Goal: Information Seeking & Learning: Compare options

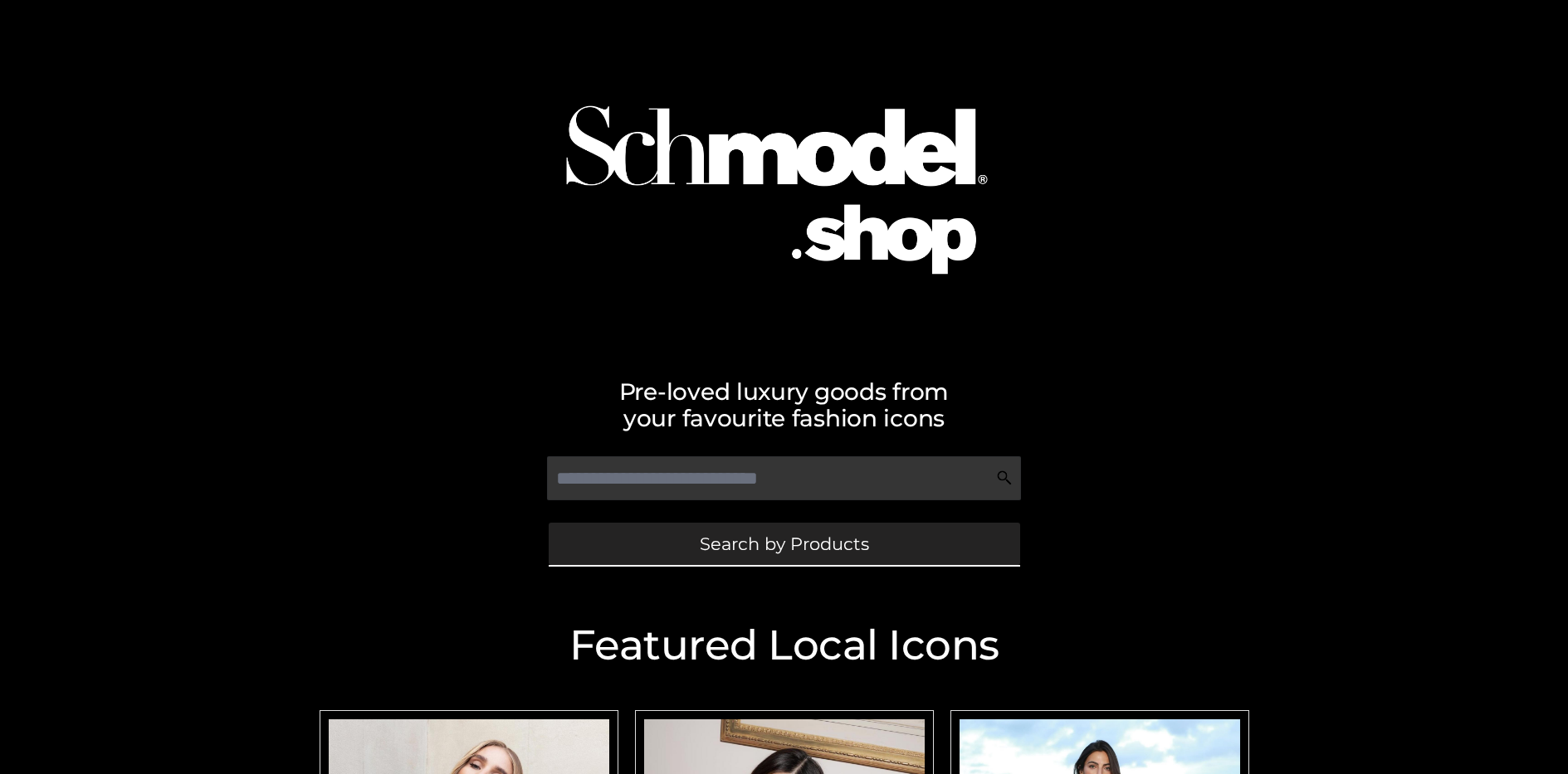
click at [784, 544] on span "Search by Products" at bounding box center [784, 544] width 170 height 18
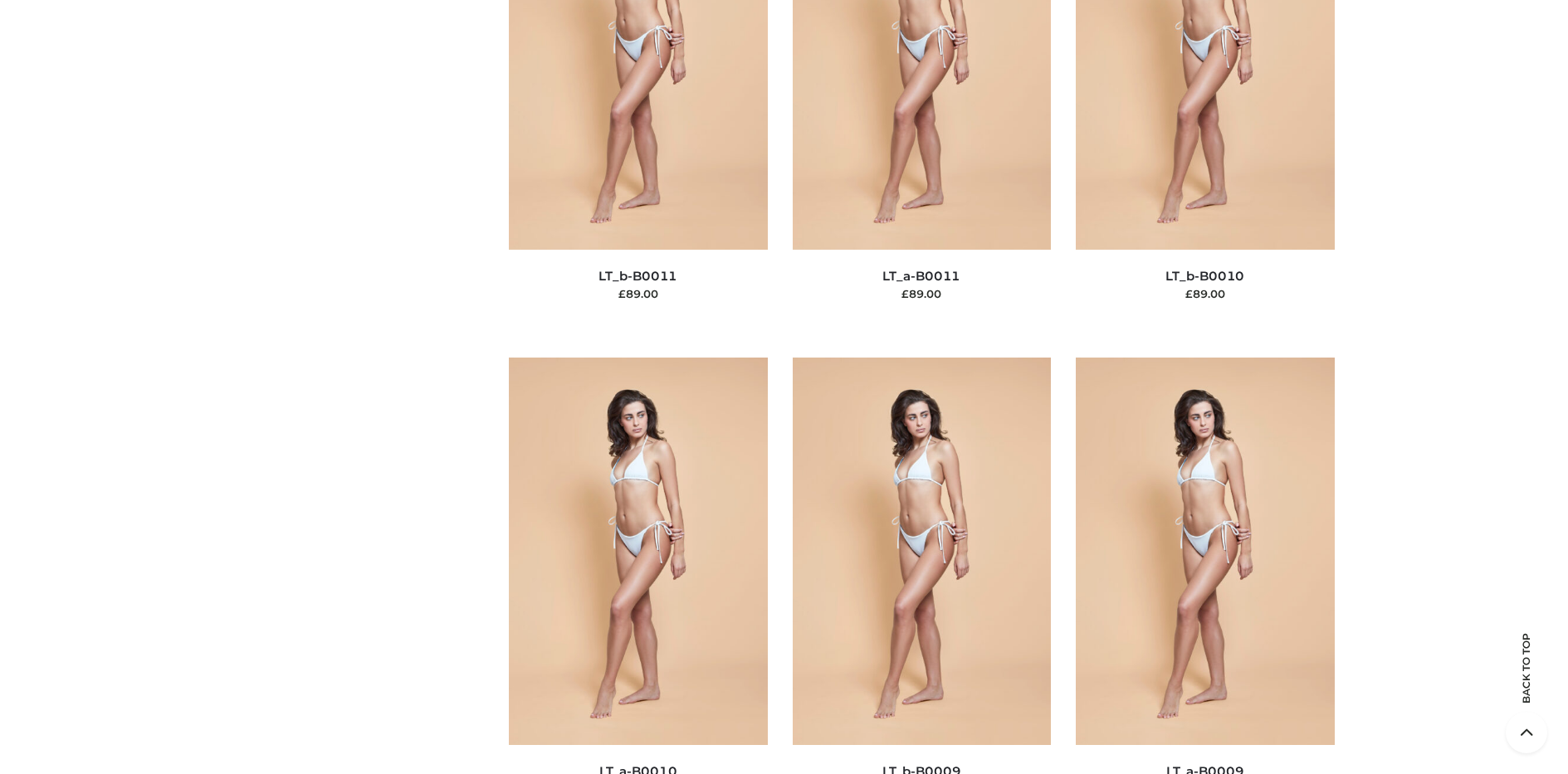
scroll to position [251, 0]
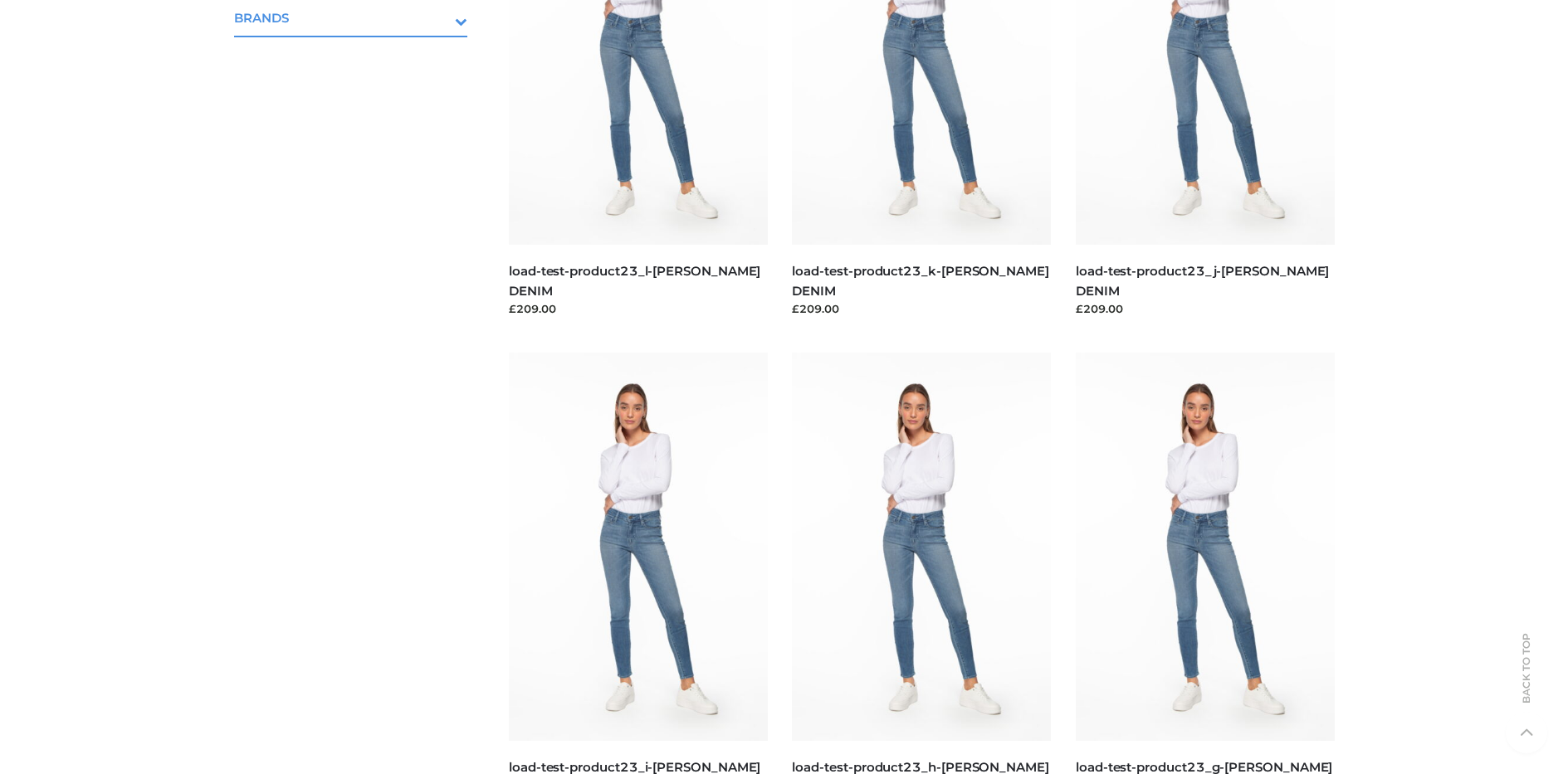
click at [439, 18] on icon "Toggle Submenu" at bounding box center [374, 21] width 186 height 19
click at [359, 53] on span "OPP SWIMWEAR" at bounding box center [360, 53] width 218 height 19
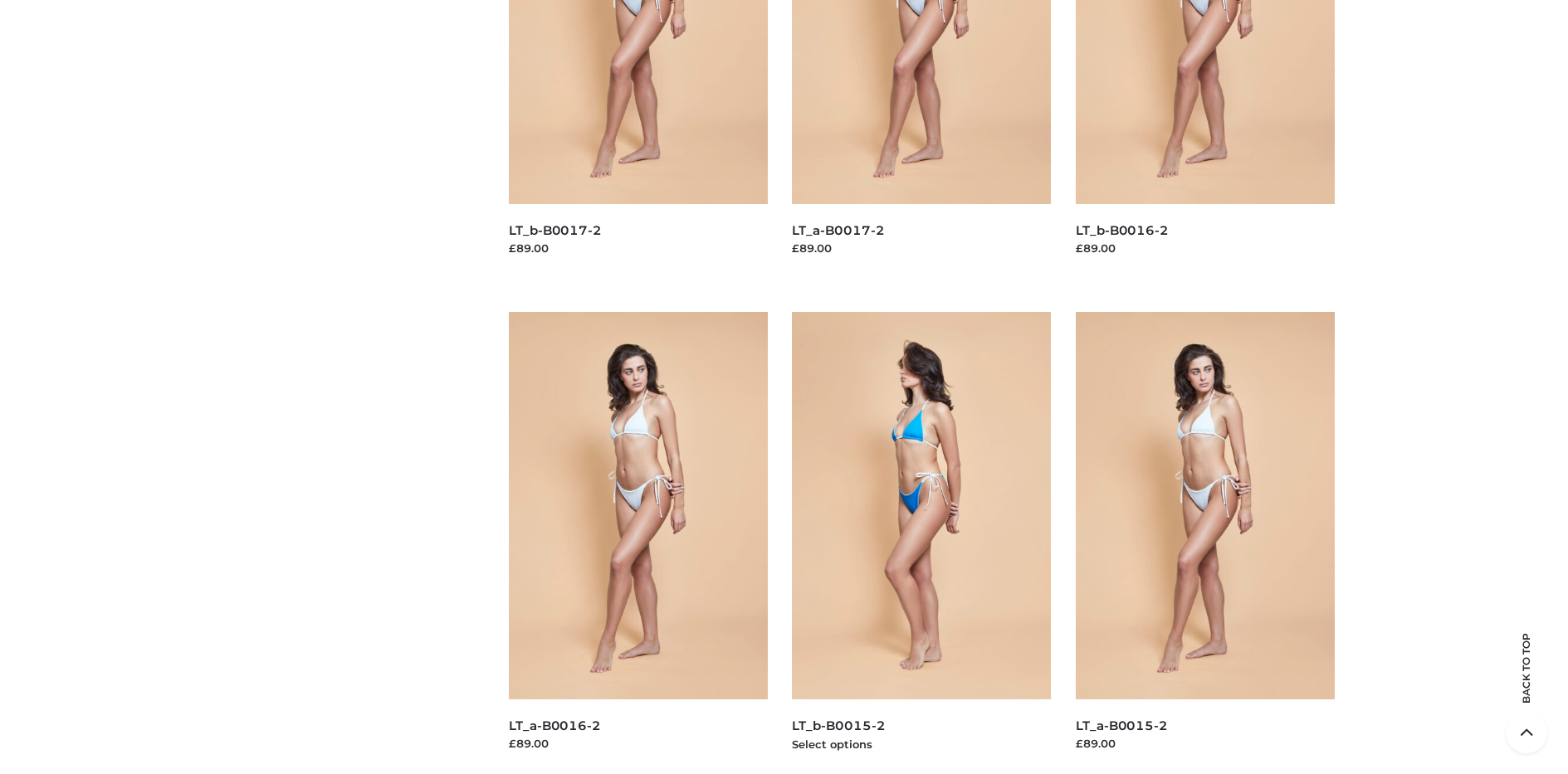
click at [922, 543] on img at bounding box center [921, 506] width 259 height 388
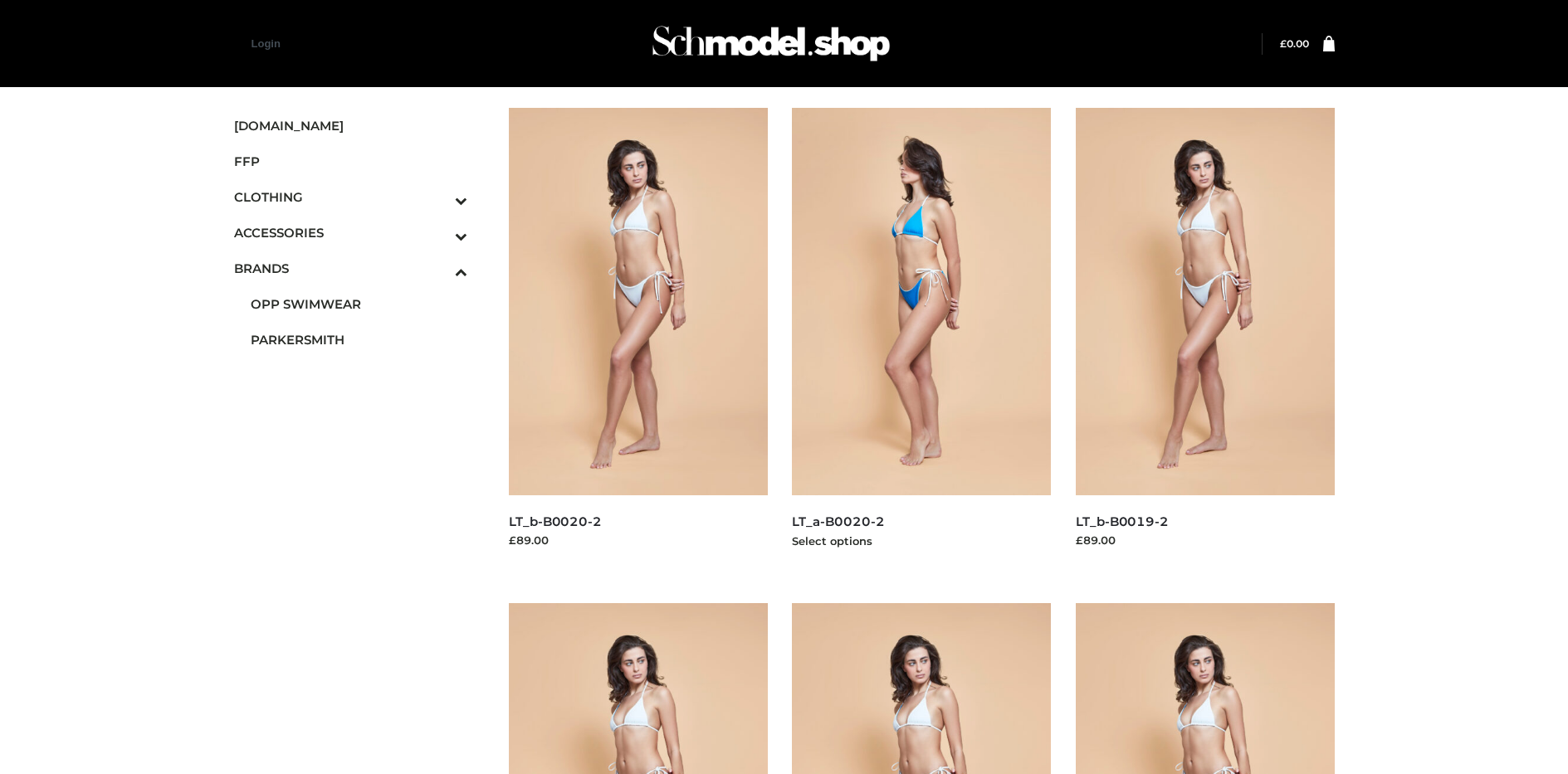
click at [922, 338] on img at bounding box center [921, 301] width 259 height 388
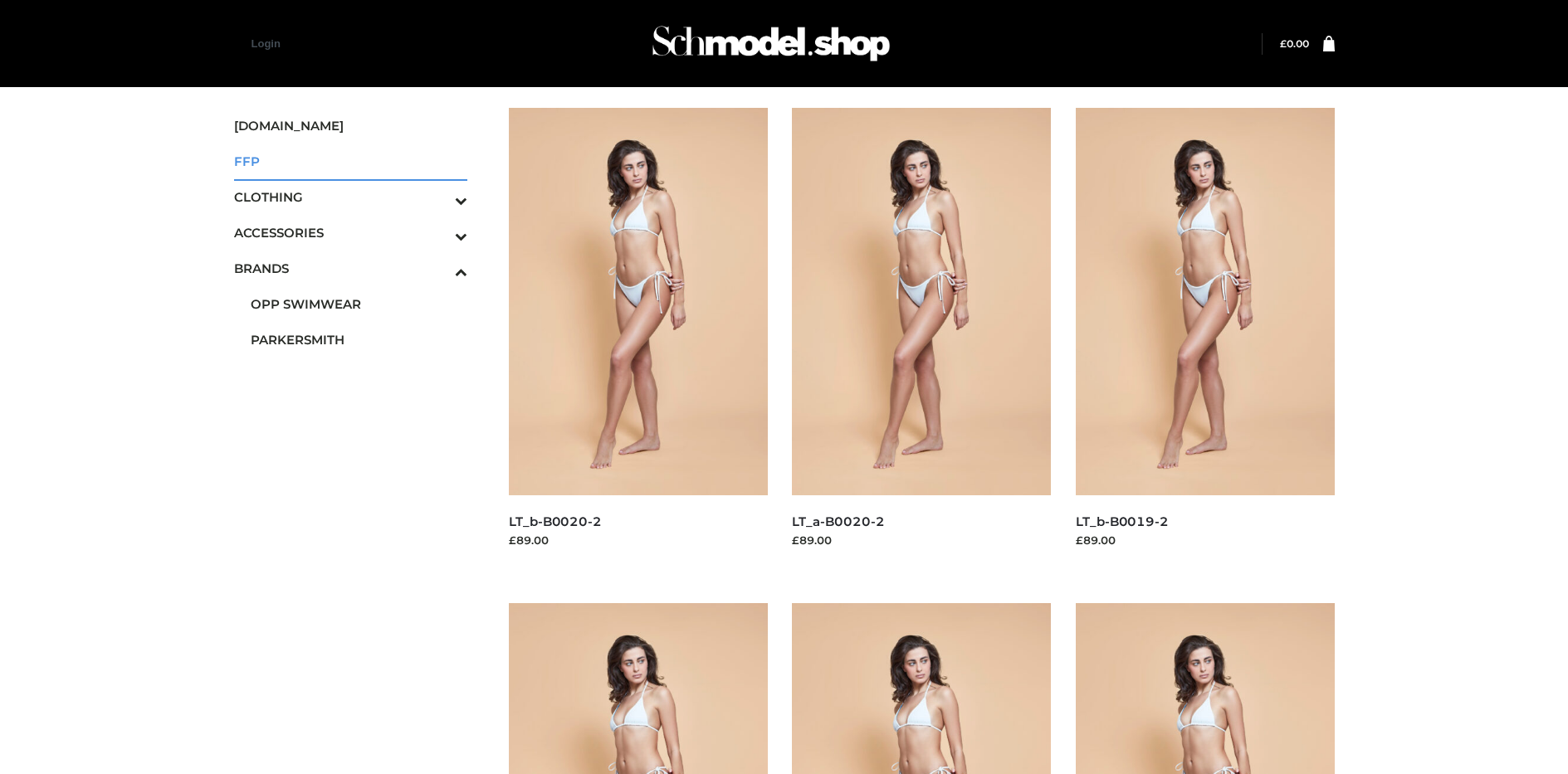
click at [350, 161] on span "FFP" at bounding box center [351, 161] width 234 height 19
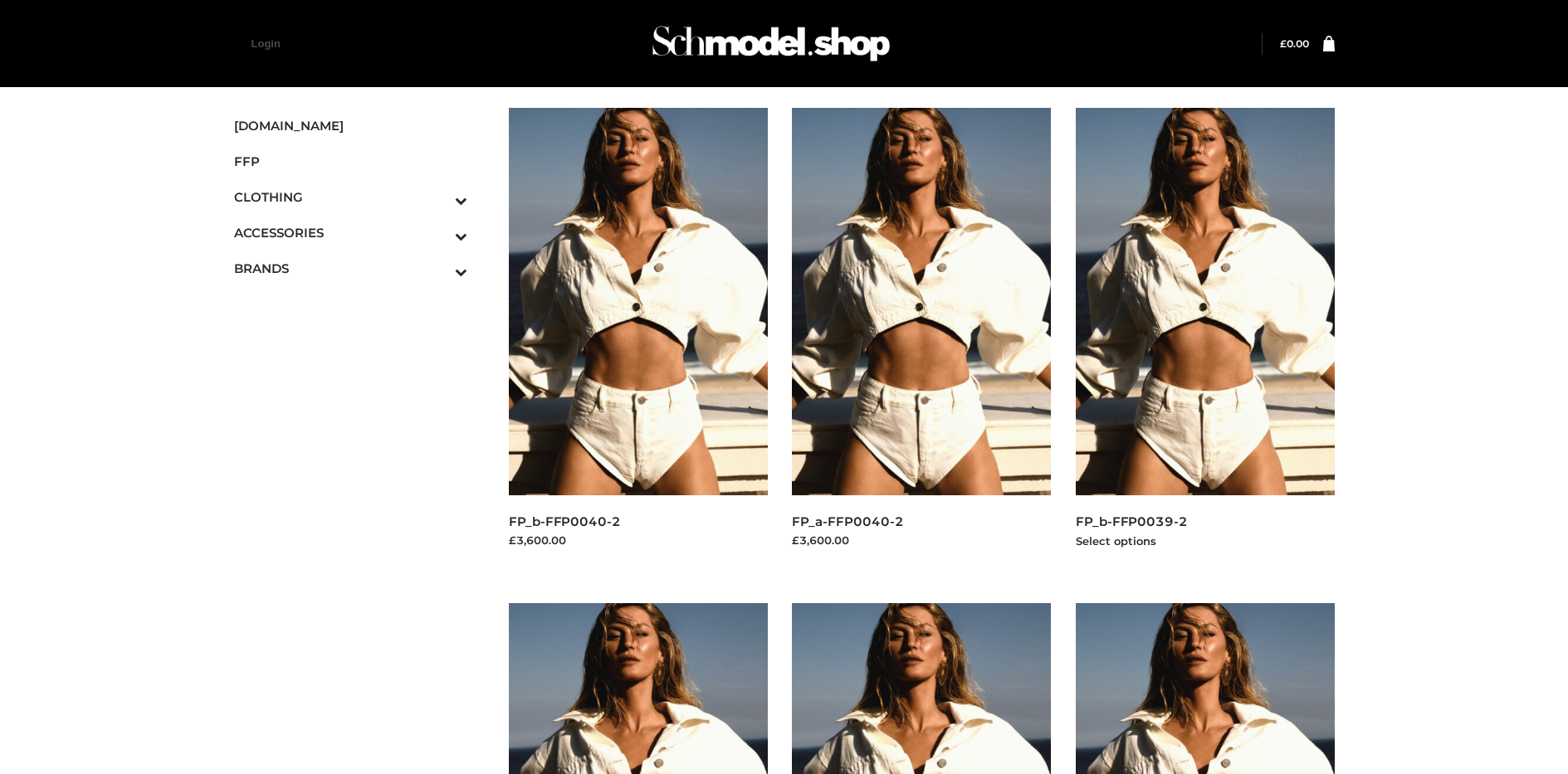
click at [1205, 338] on img at bounding box center [1205, 301] width 259 height 388
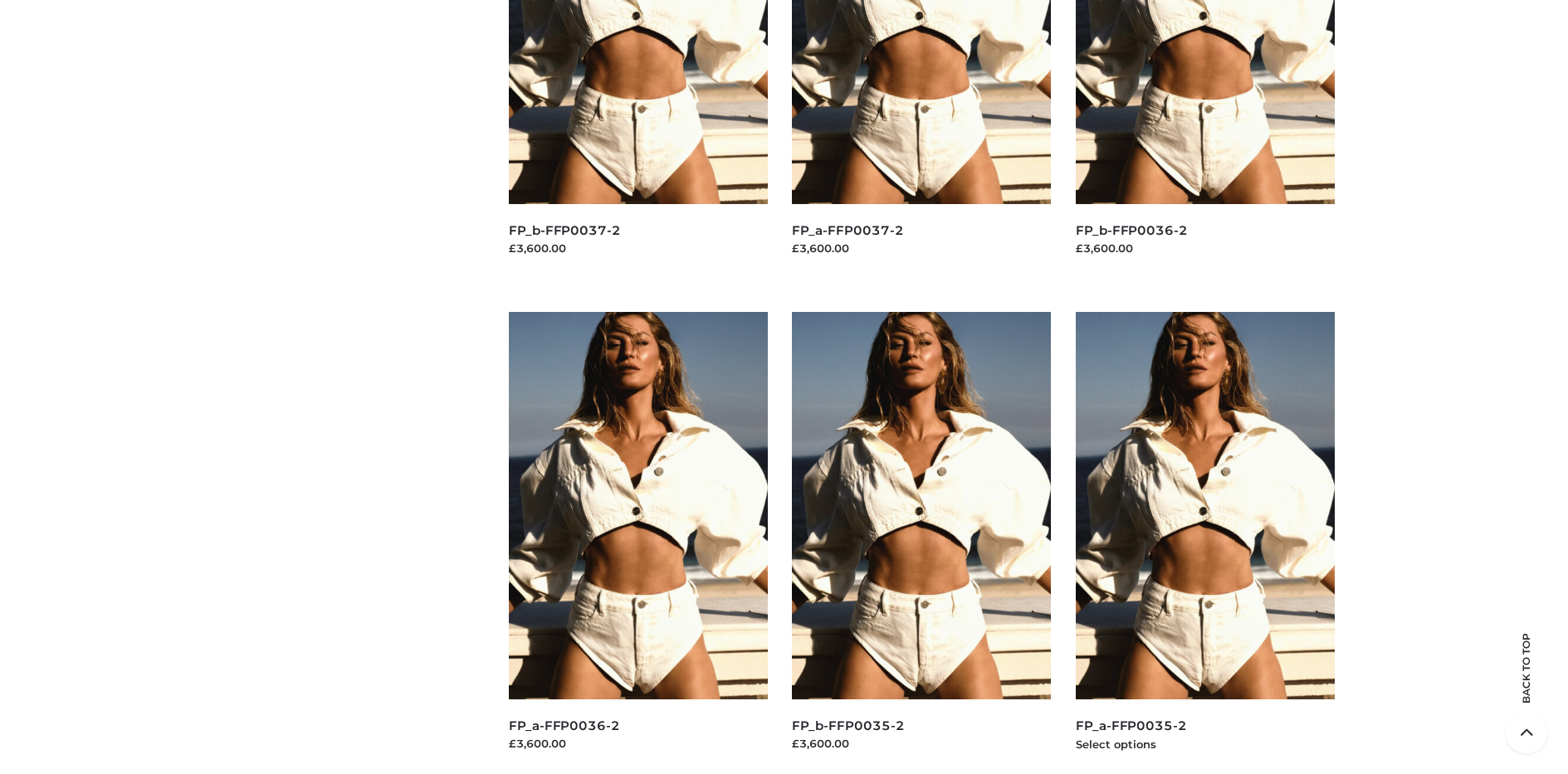
click at [1205, 543] on img at bounding box center [1205, 506] width 259 height 388
click at [922, 543] on img at bounding box center [921, 506] width 259 height 388
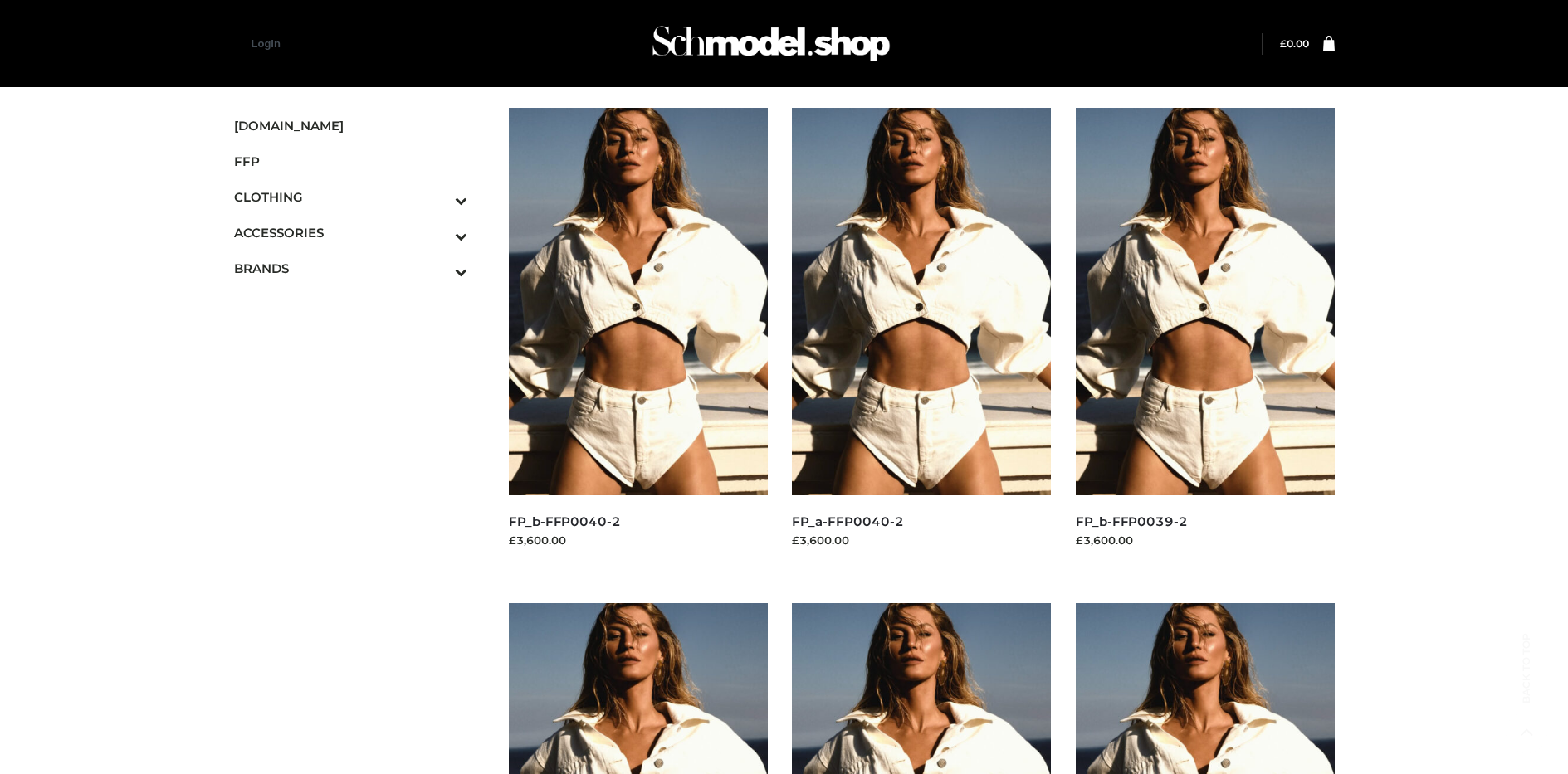
scroll to position [788, 0]
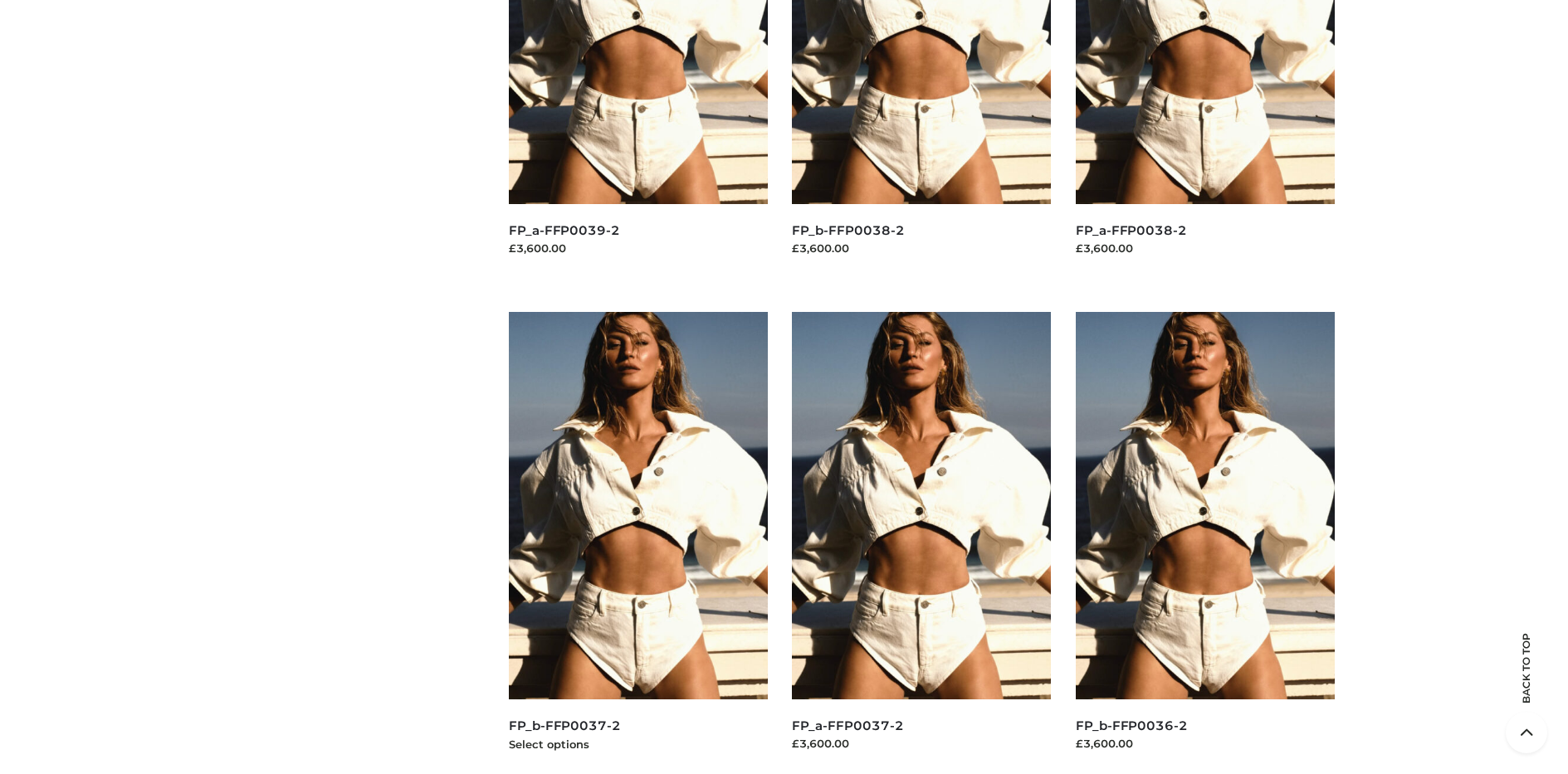
click at [638, 543] on img at bounding box center [638, 506] width 259 height 388
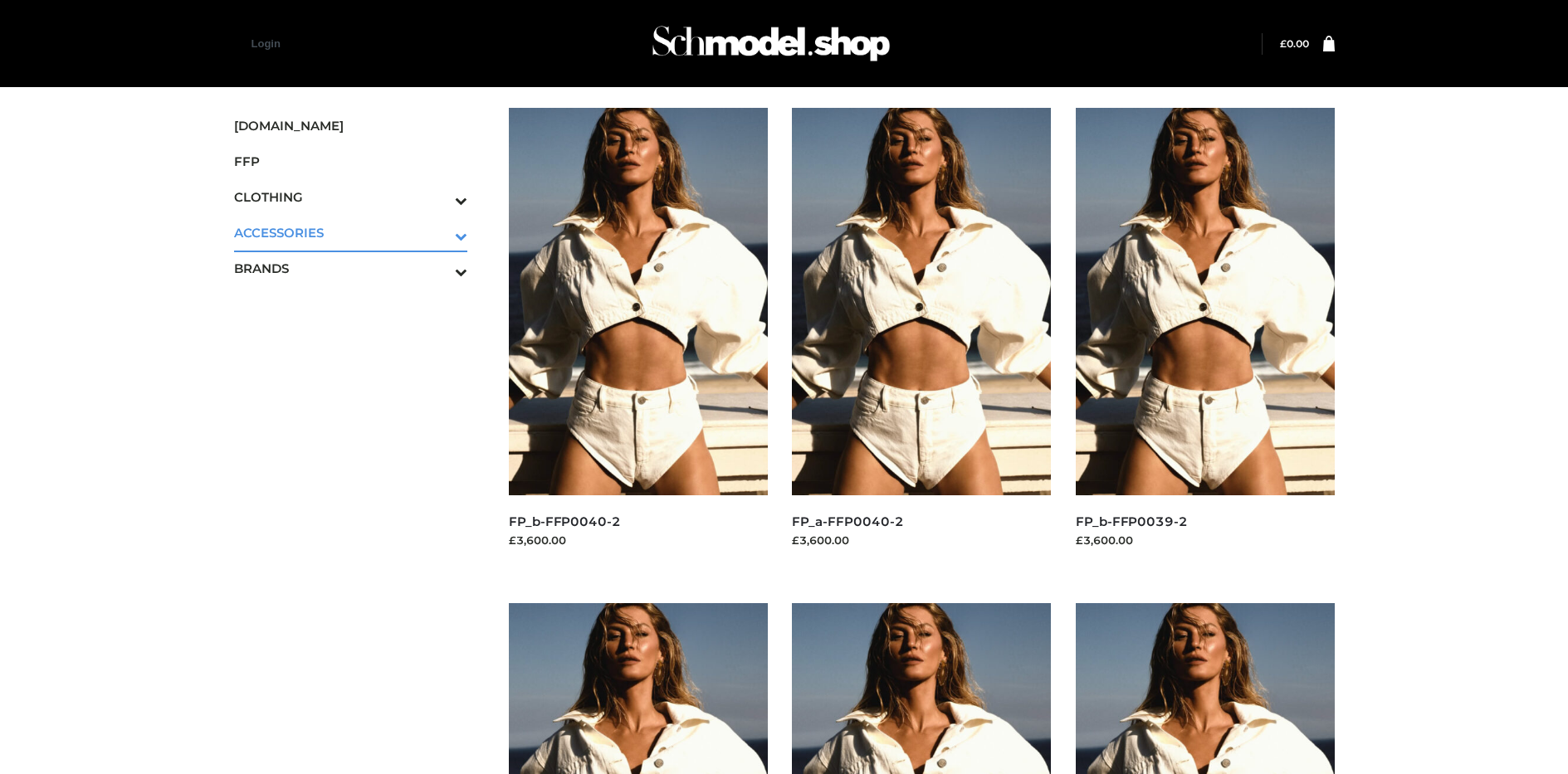
click at [439, 232] on icon "Toggle Submenu" at bounding box center [374, 236] width 186 height 19
click at [359, 268] on span "BAGS" at bounding box center [360, 268] width 218 height 19
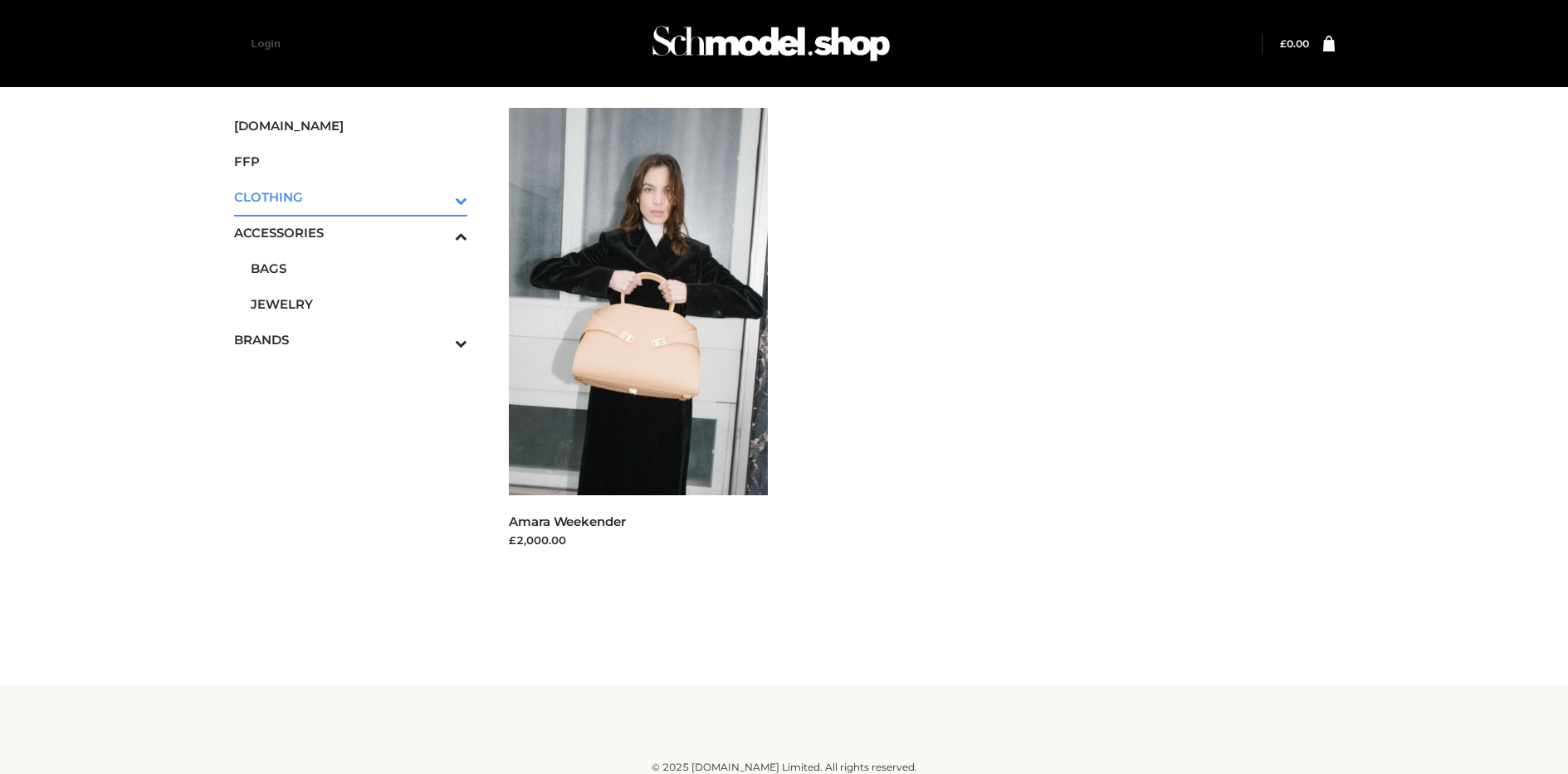
click at [439, 196] on icon "Toggle Submenu" at bounding box center [374, 200] width 186 height 19
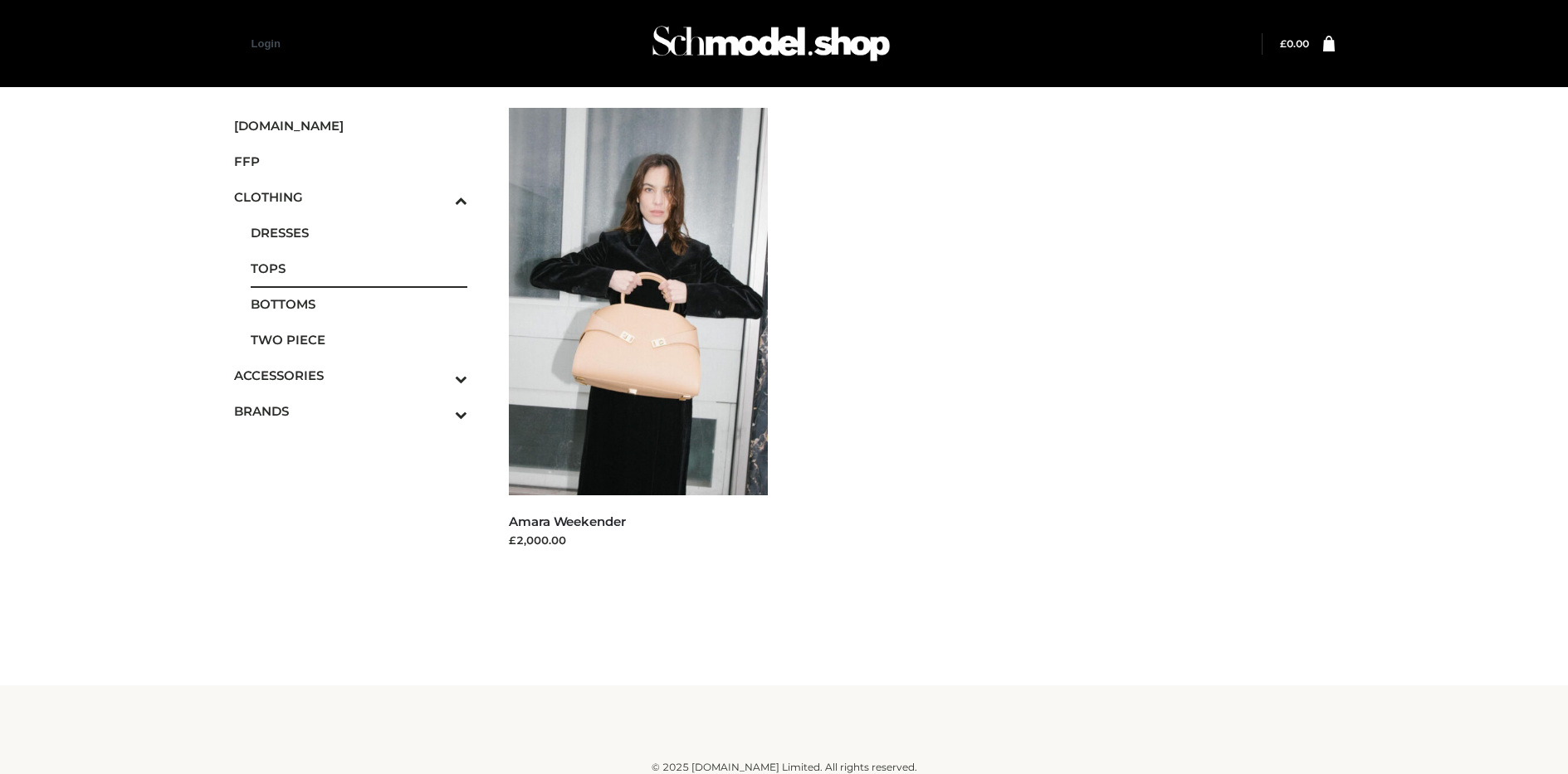
click at [359, 268] on span "TOPS" at bounding box center [360, 268] width 218 height 19
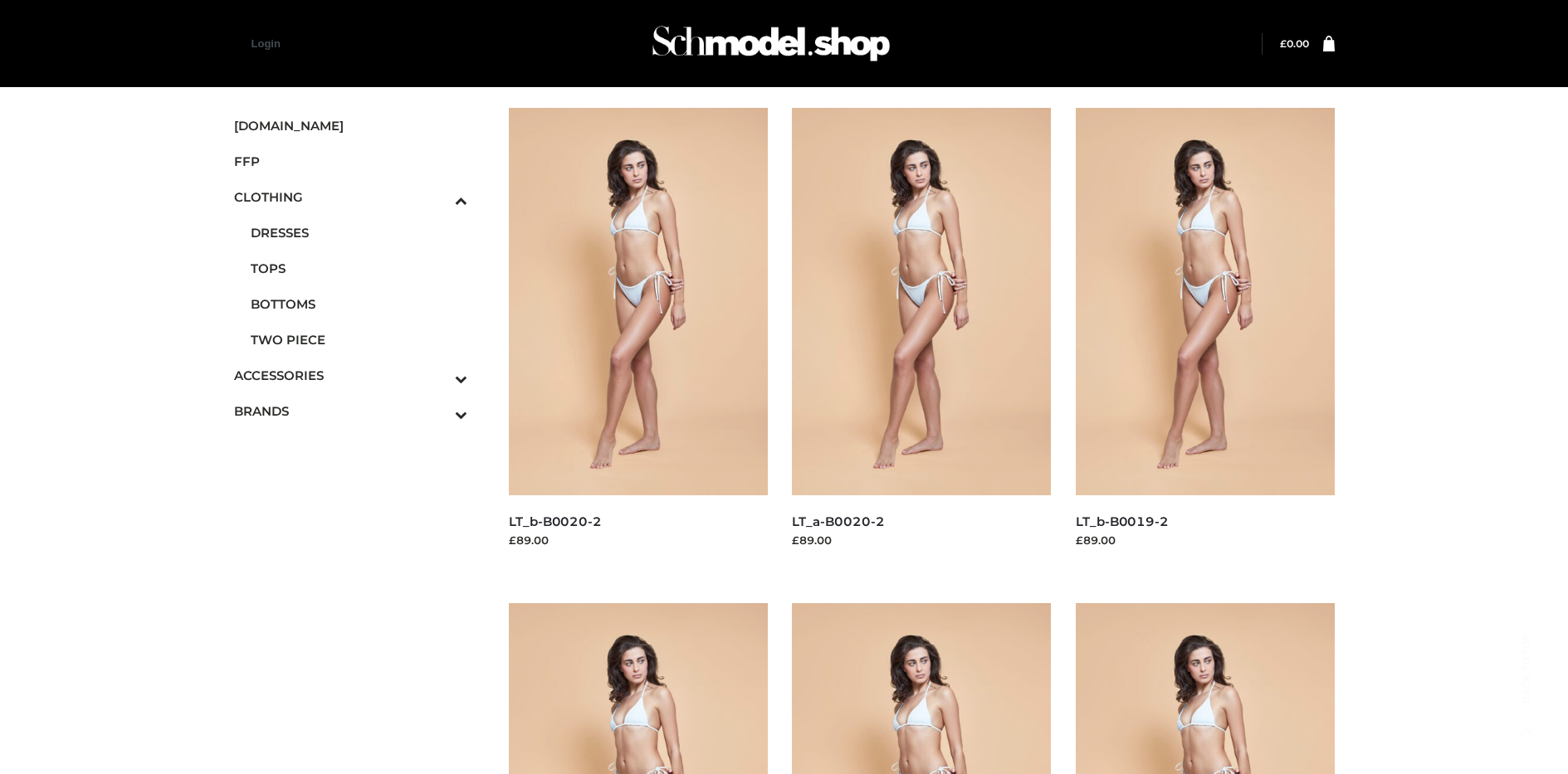
scroll to position [788, 0]
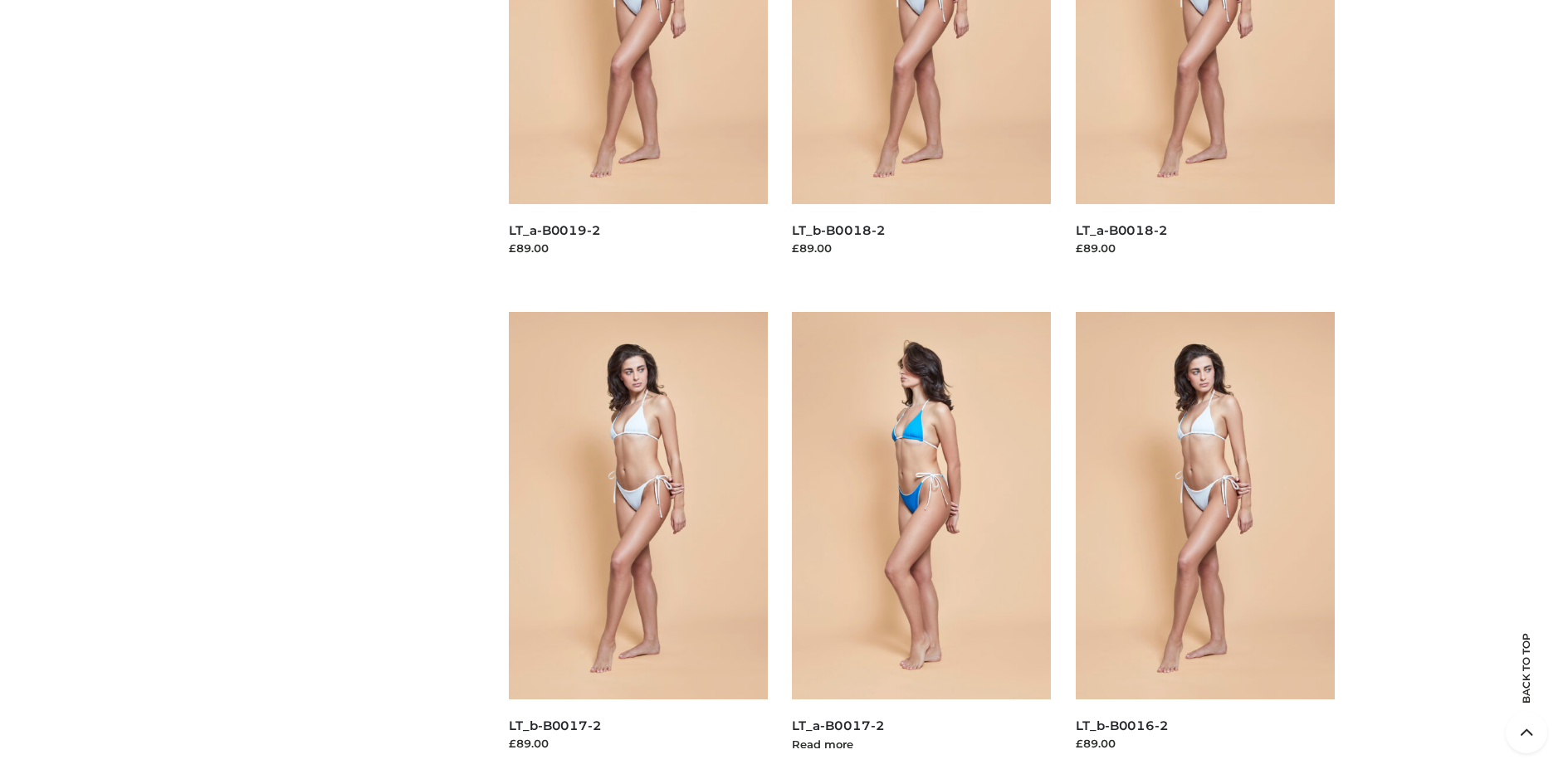
click at [922, 543] on img at bounding box center [921, 506] width 259 height 388
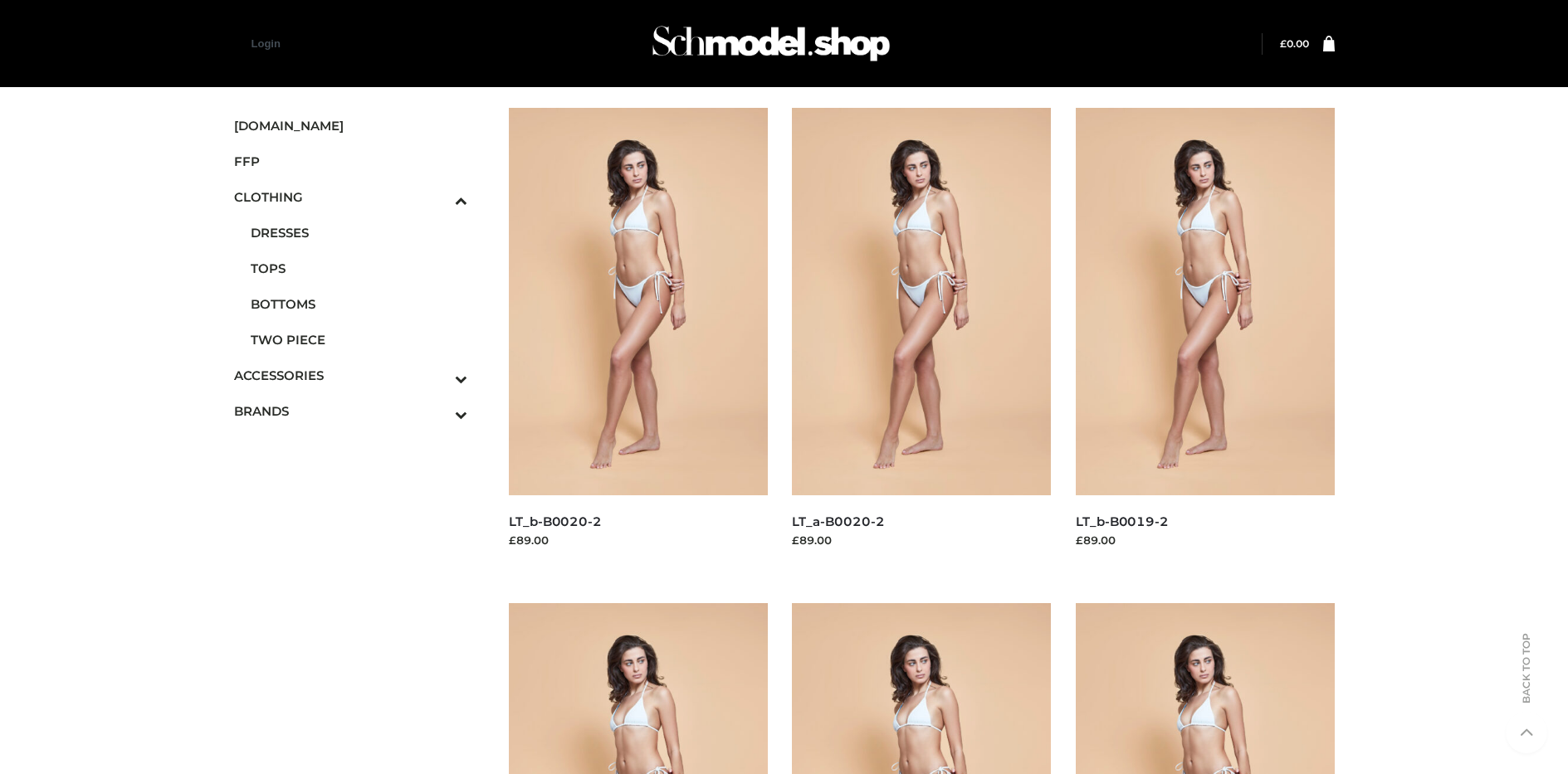
scroll to position [1283, 0]
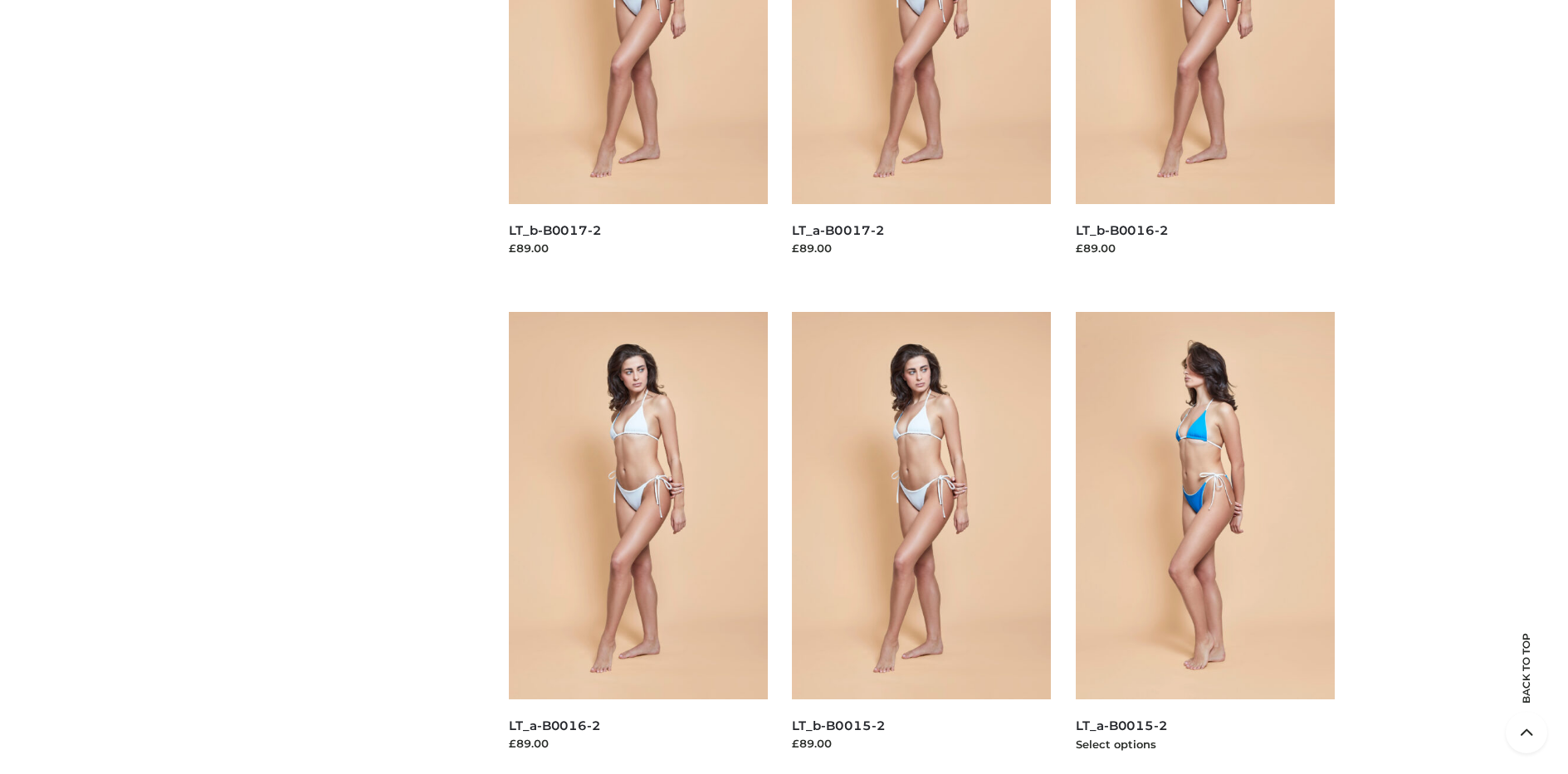
click at [1205, 543] on img at bounding box center [1205, 506] width 259 height 388
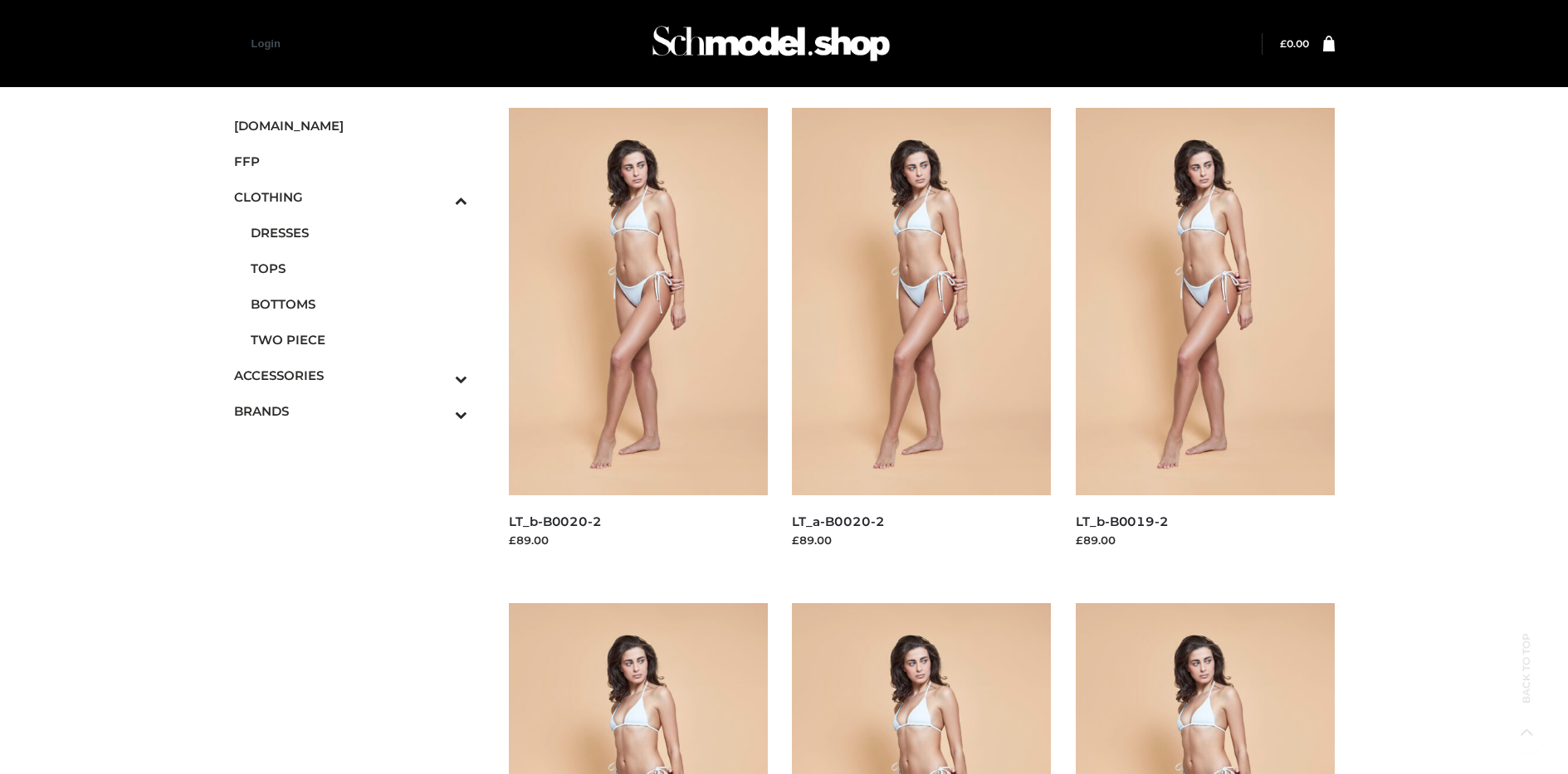
scroll to position [788, 0]
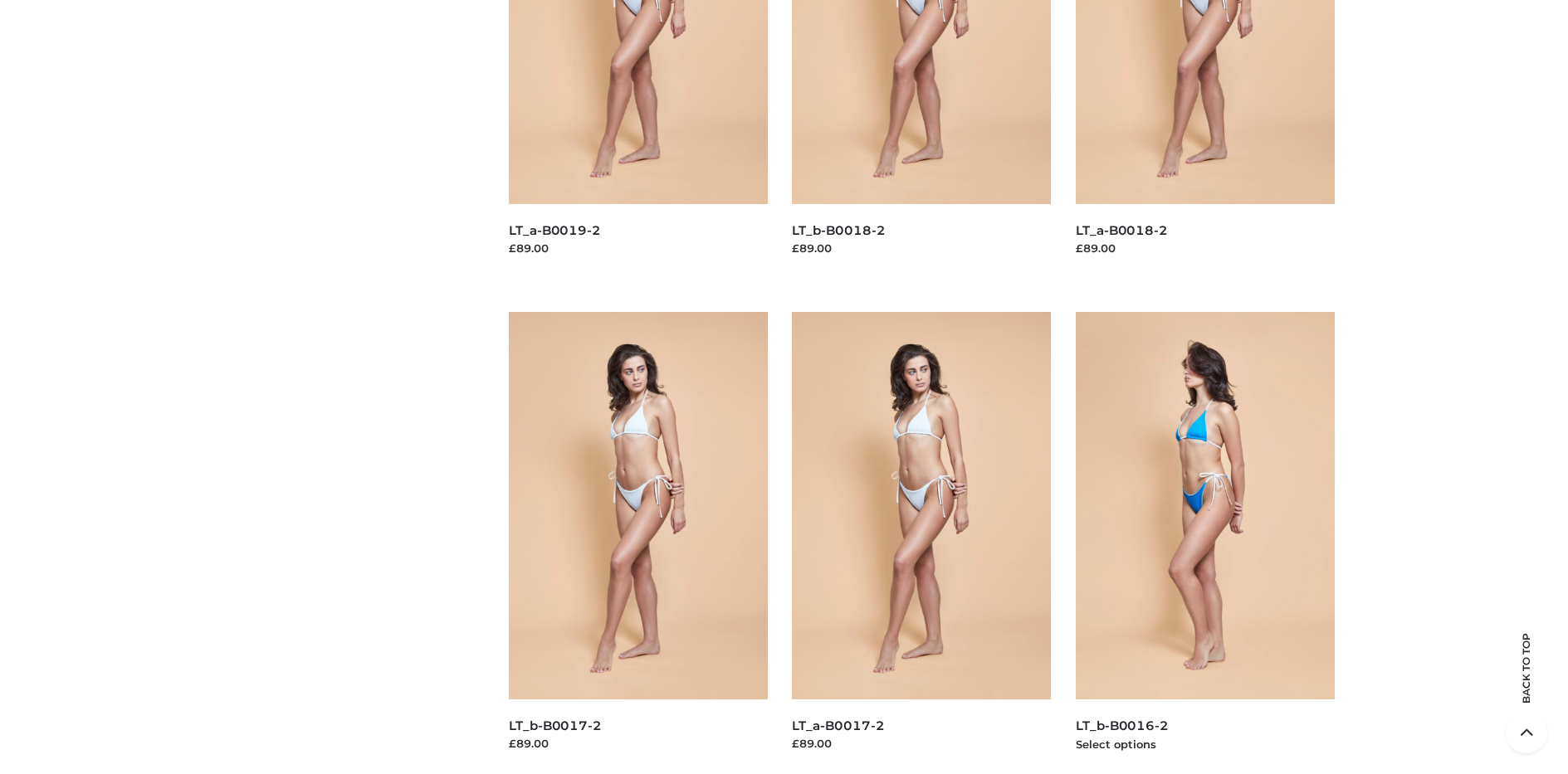
click at [1205, 543] on img at bounding box center [1205, 506] width 259 height 388
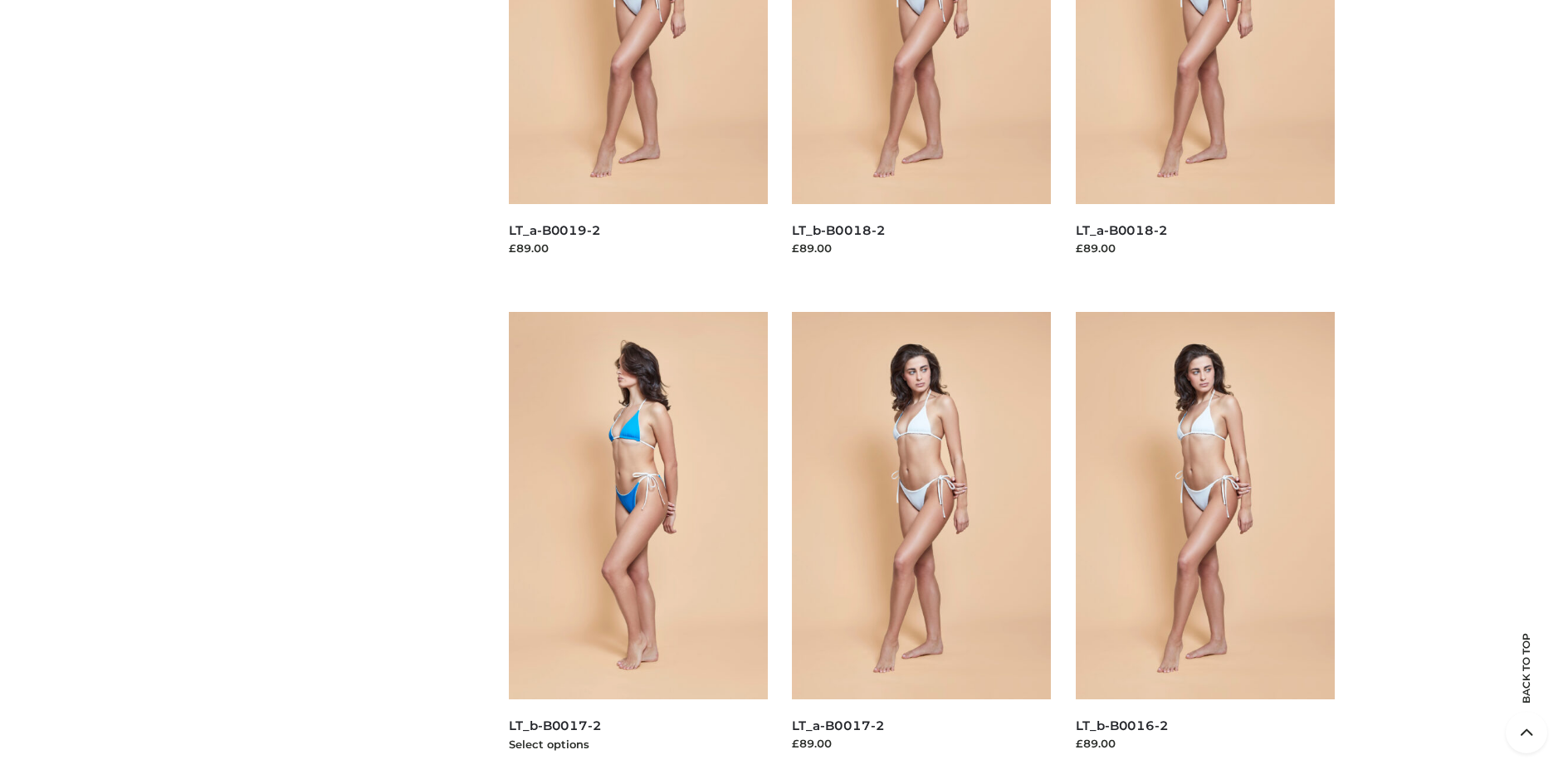
click at [638, 543] on img at bounding box center [638, 506] width 259 height 388
